Goal: Task Accomplishment & Management: Manage account settings

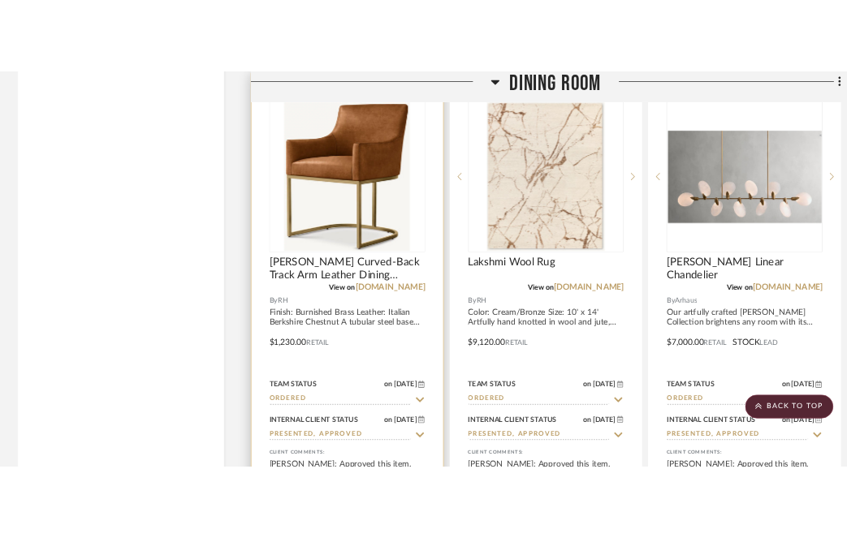
scroll to position [17339, 0]
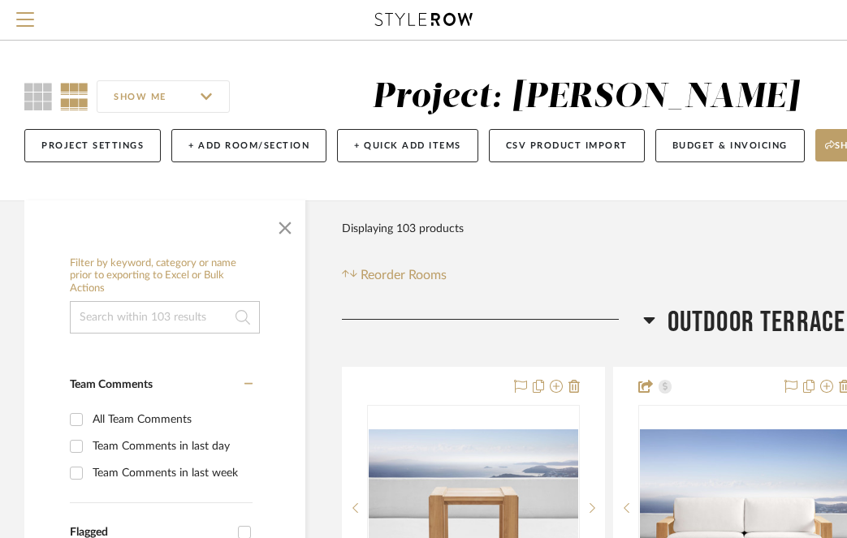
click at [402, 23] on icon at bounding box center [423, 19] width 97 height 13
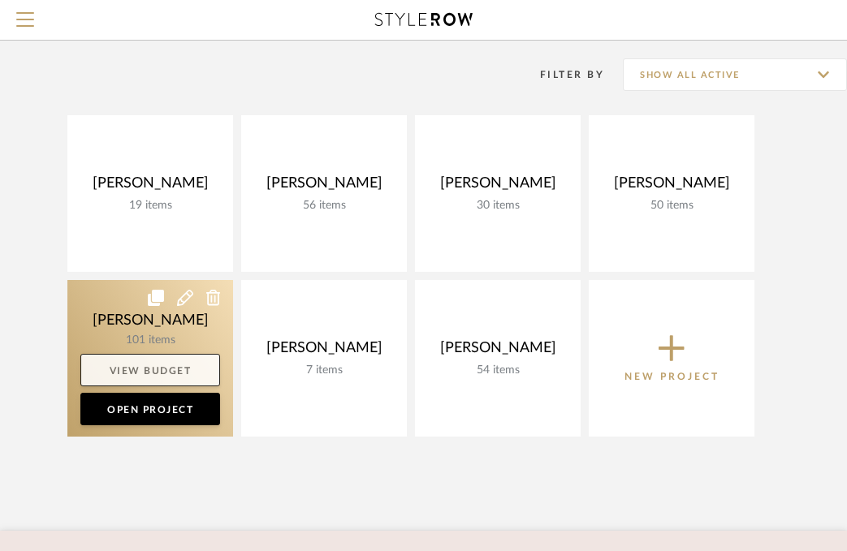
scroll to position [116, 0]
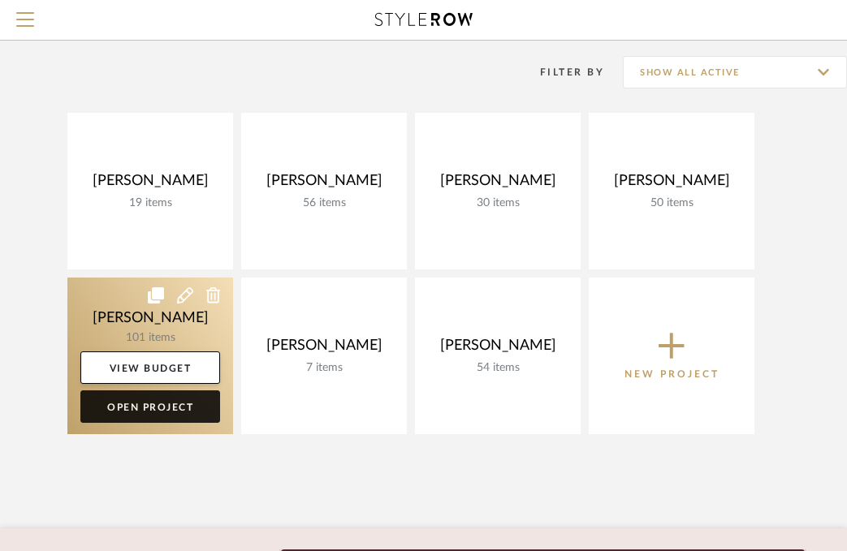
click at [154, 410] on link "Open Project" at bounding box center [150, 407] width 140 height 32
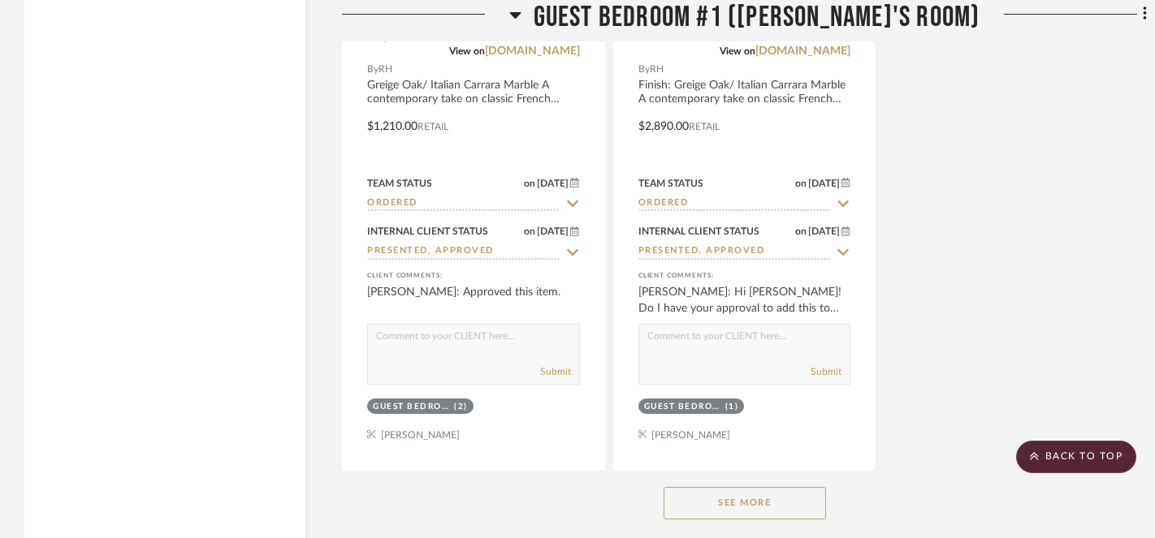
scroll to position [11411, 0]
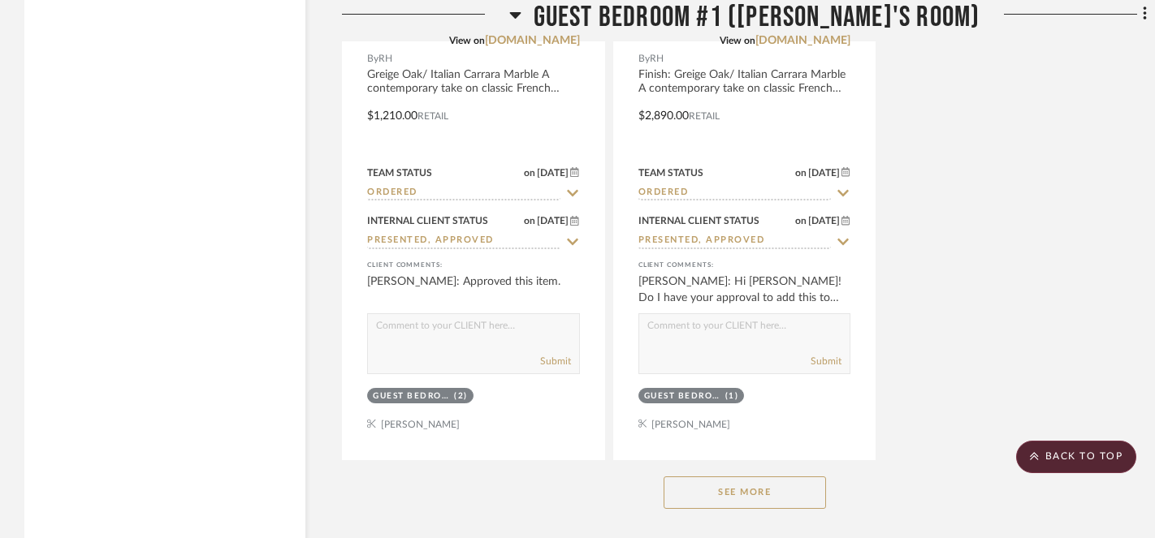
click at [521, 15] on icon at bounding box center [514, 15] width 11 height 6
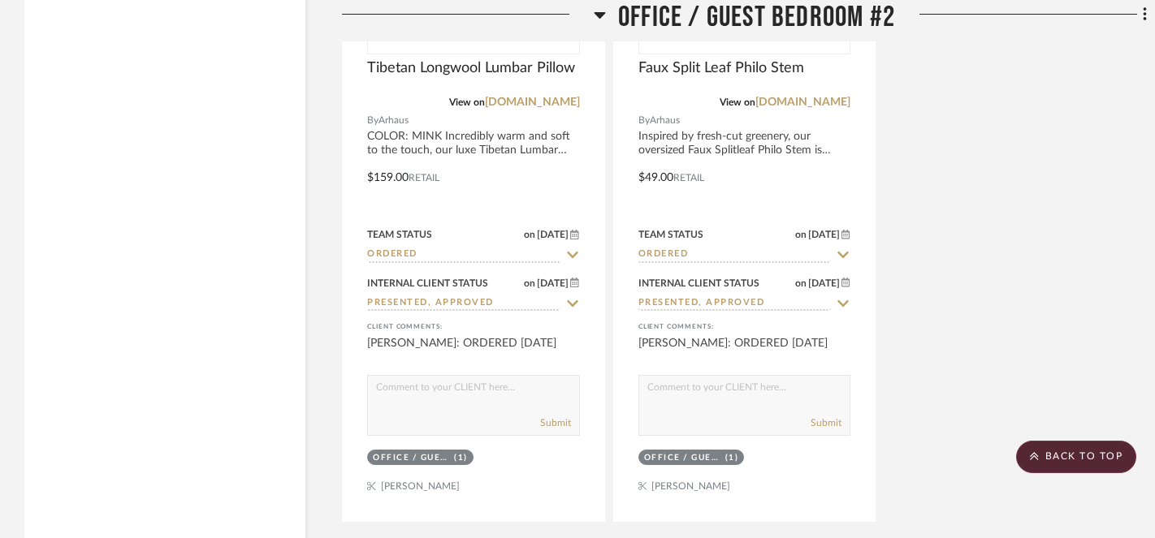
click at [598, 13] on icon at bounding box center [599, 15] width 11 height 6
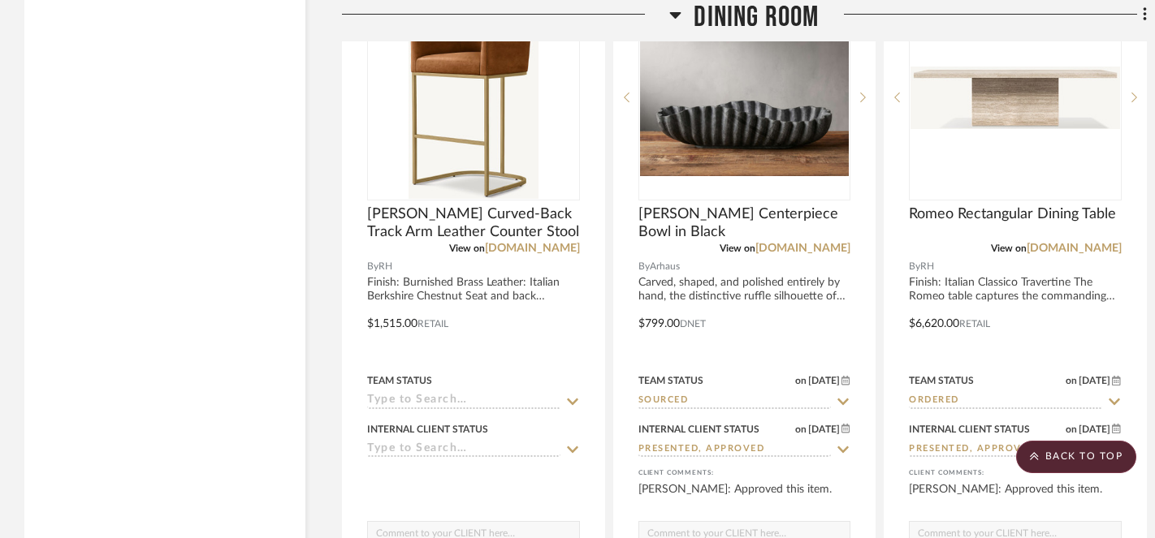
scroll to position [12199, 0]
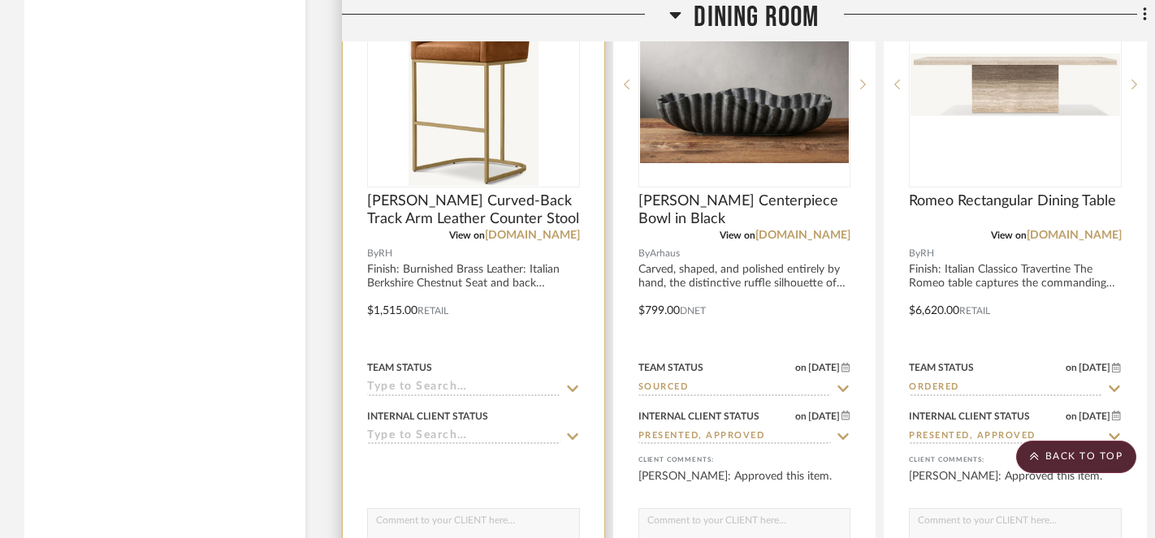
click at [570, 383] on icon at bounding box center [572, 389] width 15 height 13
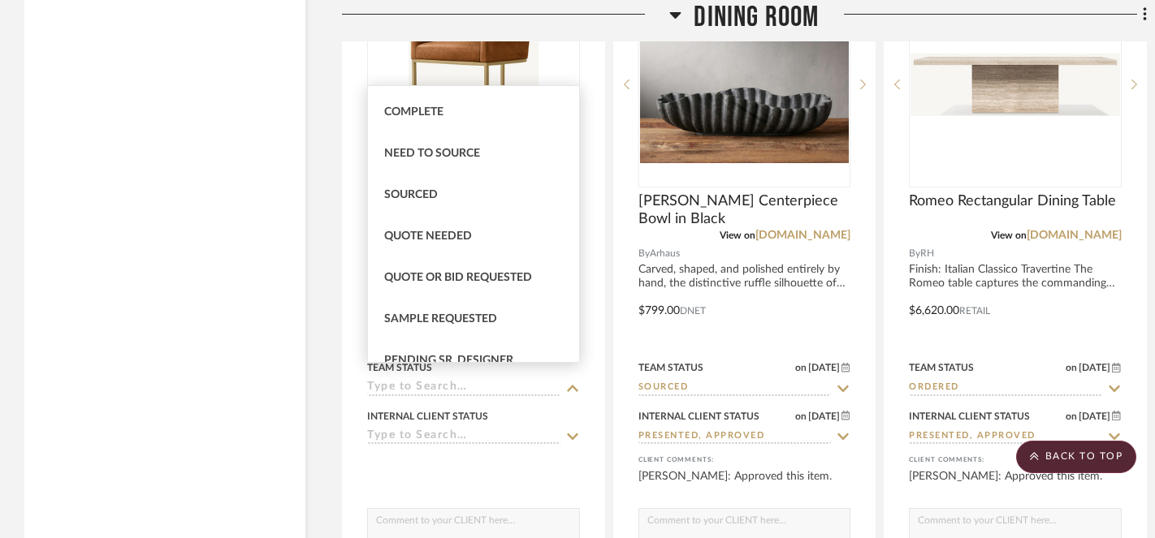
scroll to position [446, 0]
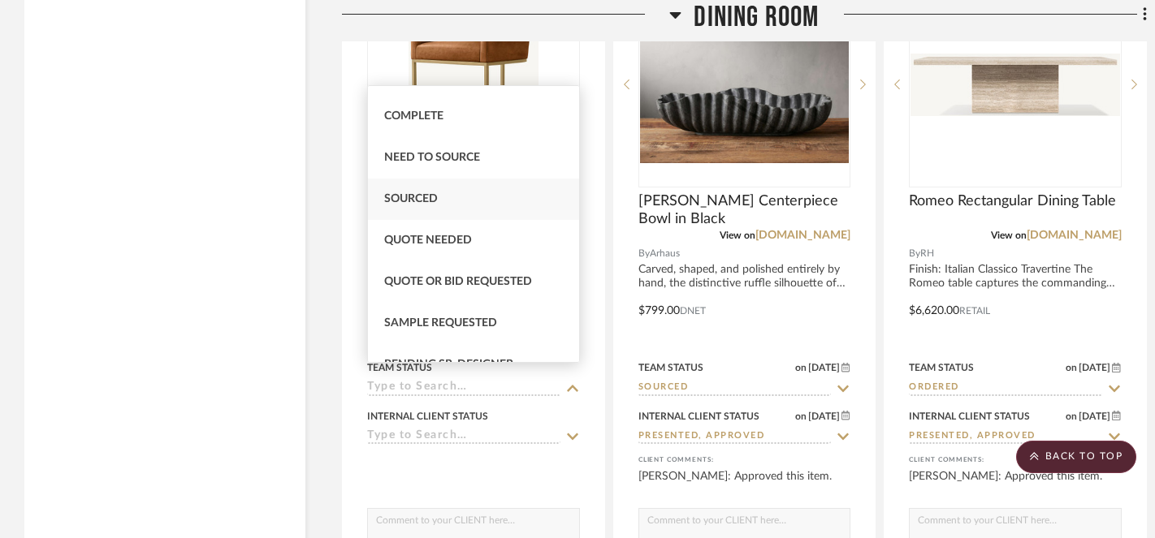
click at [413, 199] on span "Sourced" at bounding box center [411, 198] width 54 height 11
type input "9/9/2025"
type input "Sourced"
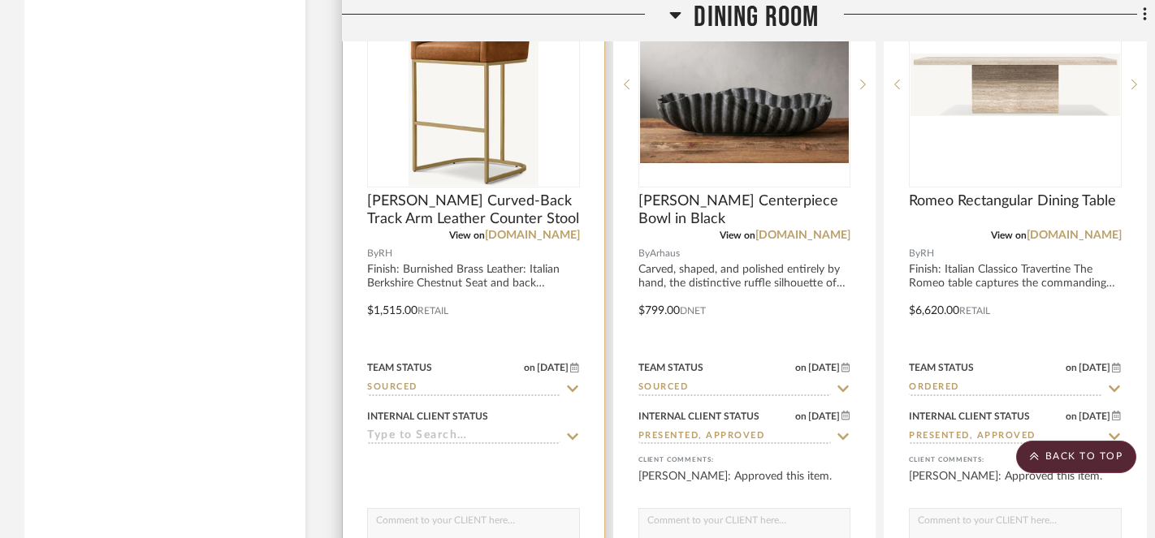
click at [574, 430] on icon at bounding box center [572, 436] width 15 height 13
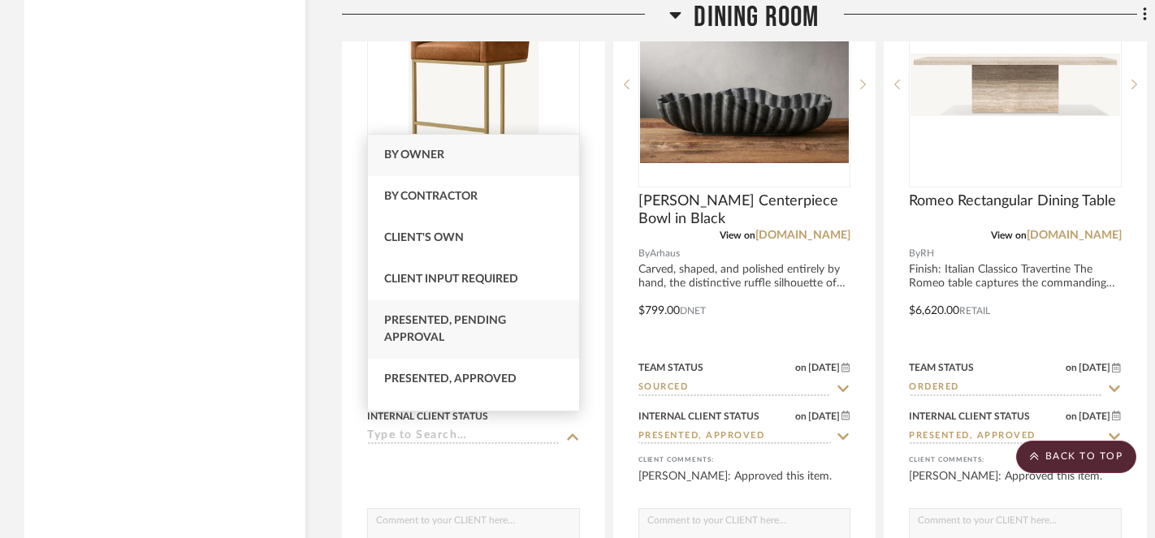
click at [525, 347] on div "Presented, Pending Approval" at bounding box center [473, 329] width 211 height 58
type input "9/9/2025"
type input "Presented, Pending Approval"
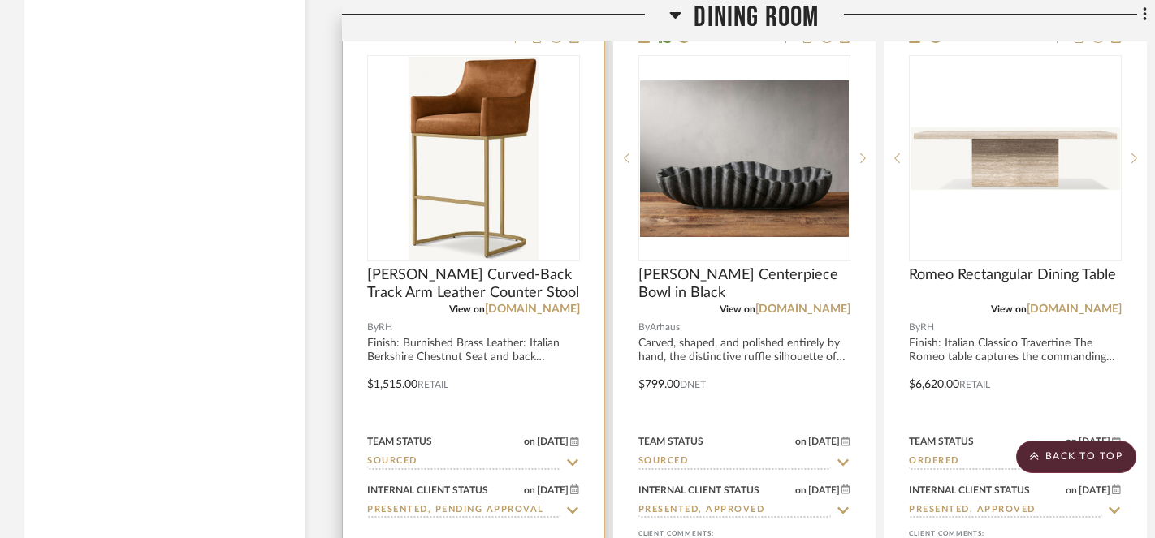
scroll to position [12124, 0]
